Goal: Find specific page/section: Find specific page/section

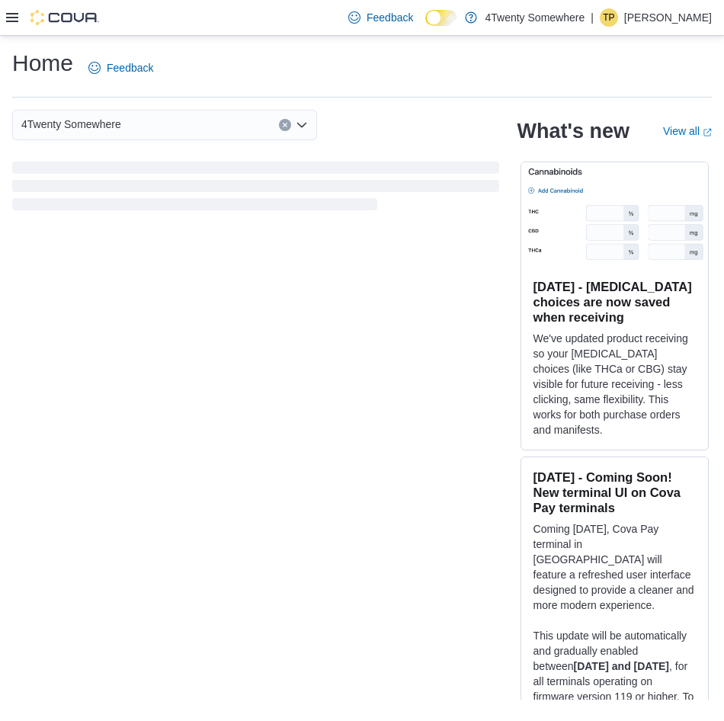
click at [11, 20] on icon at bounding box center [12, 17] width 12 height 12
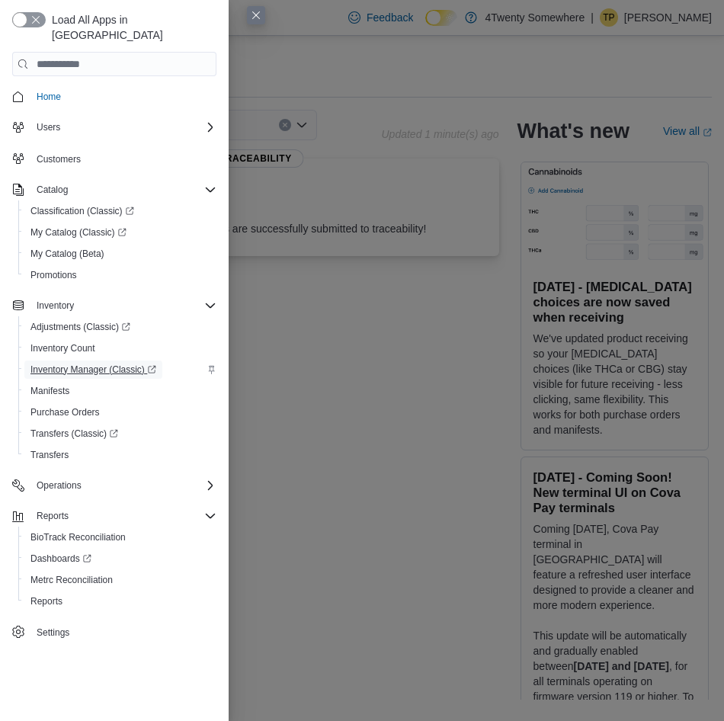
click at [79, 364] on span "Inventory Manager (Classic)" at bounding box center [93, 370] width 126 height 12
